Goal: Navigation & Orientation: Understand site structure

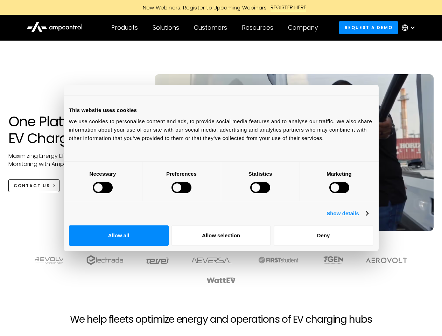
click at [113, 193] on div at bounding box center [103, 187] width 20 height 11
click at [368, 218] on link "Show details" at bounding box center [347, 213] width 41 height 8
click at [0, 0] on li "Necessary 27 Necessary cookies help make a website usable by enabling basic fun…" at bounding box center [0, 0] width 0 height 0
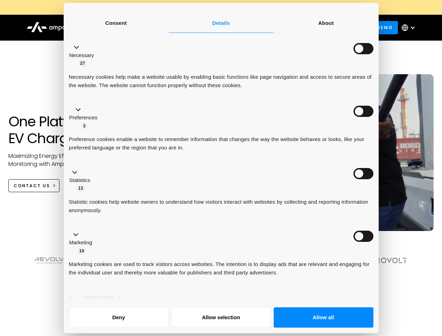
click at [377, 268] on ul "Necessary 27 Necessary cookies help make a website usable by enabling basic fun…" at bounding box center [220, 179] width 311 height 289
click at [387, 290] on div at bounding box center [221, 276] width 403 height 43
click at [215, 28] on div "Customers" at bounding box center [210, 28] width 33 height 8
click at [124, 28] on div "Products" at bounding box center [124, 28] width 27 height 8
